Goal: Find specific page/section: Find specific page/section

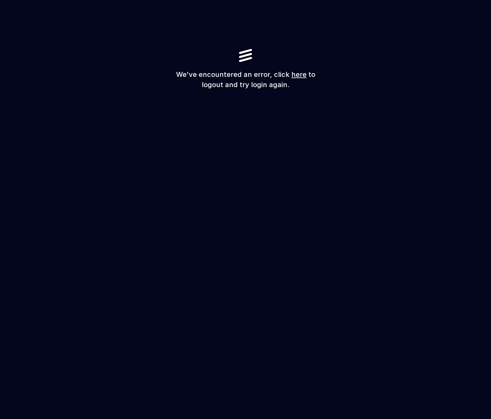
click at [295, 74] on link "here" at bounding box center [298, 74] width 15 height 8
